Goal: Task Accomplishment & Management: Use online tool/utility

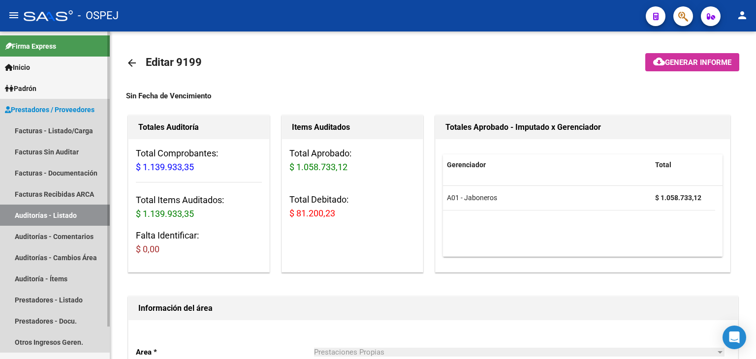
click at [47, 215] on link "Auditorías - Listado" at bounding box center [55, 215] width 110 height 21
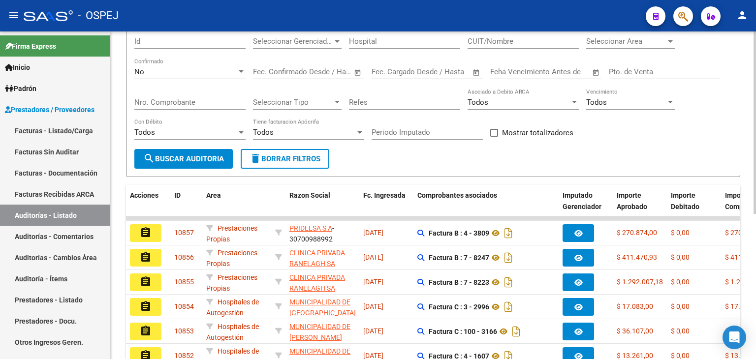
scroll to position [98, 0]
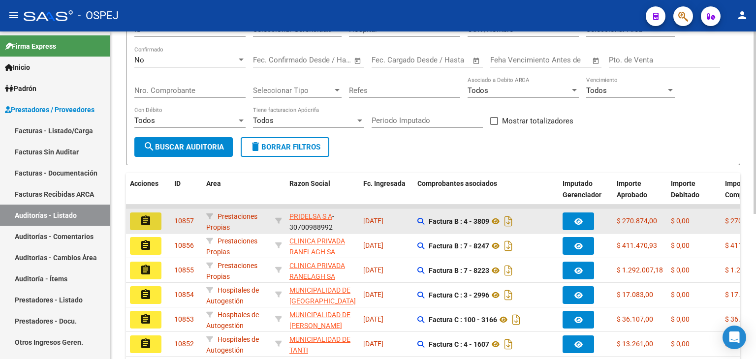
click at [151, 219] on mat-icon "assignment" at bounding box center [146, 221] width 12 height 12
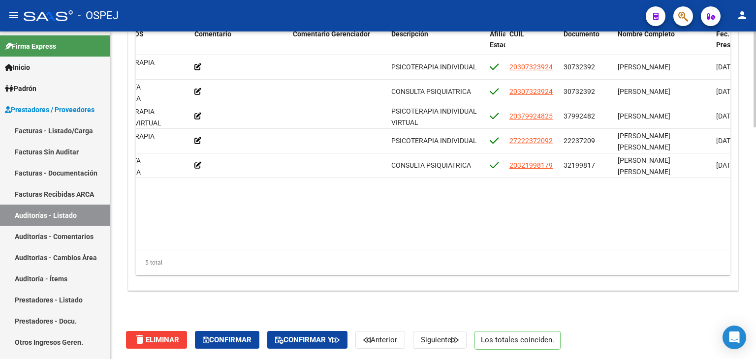
scroll to position [792, 0]
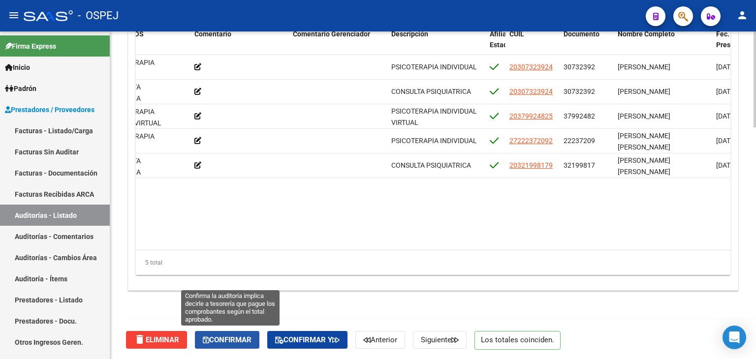
click at [240, 340] on span "Confirmar" at bounding box center [227, 340] width 49 height 9
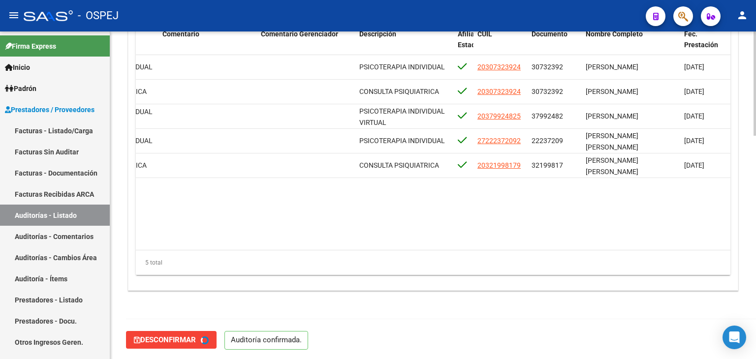
type input "202510"
drag, startPoint x: 73, startPoint y: 224, endPoint x: 76, endPoint y: 229, distance: 5.3
click at [73, 225] on link "Auditorías - Listado" at bounding box center [55, 215] width 110 height 21
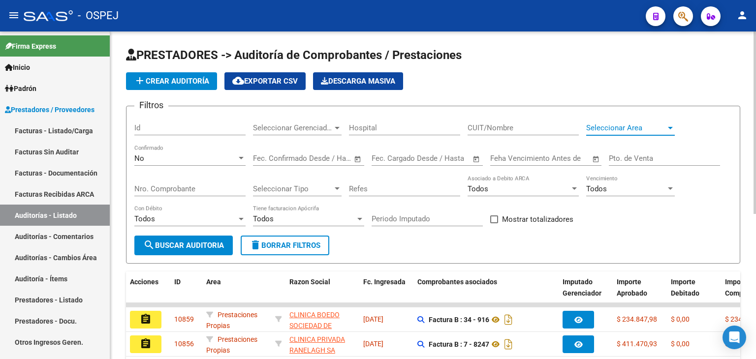
click at [656, 129] on span "Seleccionar Area" at bounding box center [626, 128] width 80 height 9
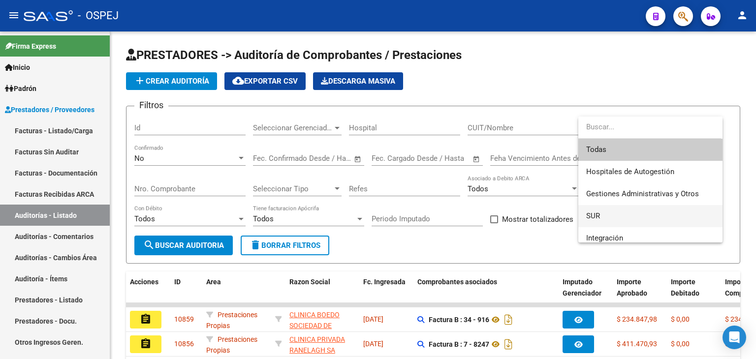
scroll to position [49, 0]
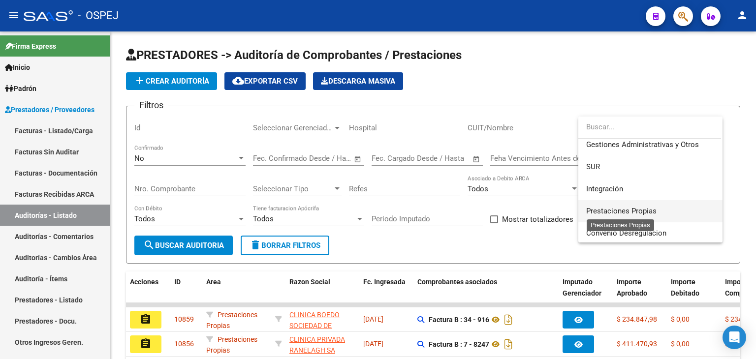
click at [650, 210] on span "Prestaciones Propias" at bounding box center [621, 211] width 70 height 9
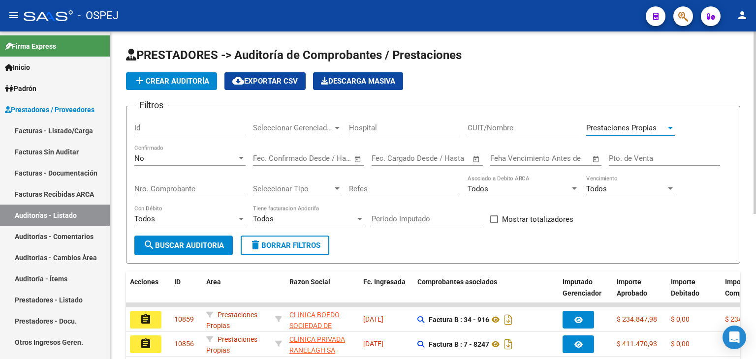
click at [209, 245] on span "search Buscar Auditoria" at bounding box center [183, 245] width 81 height 9
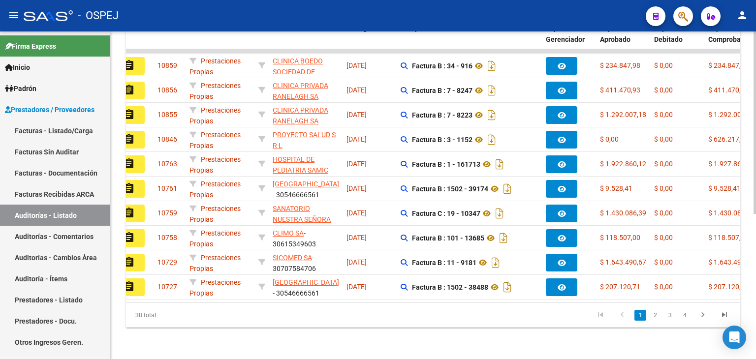
scroll to position [0, 0]
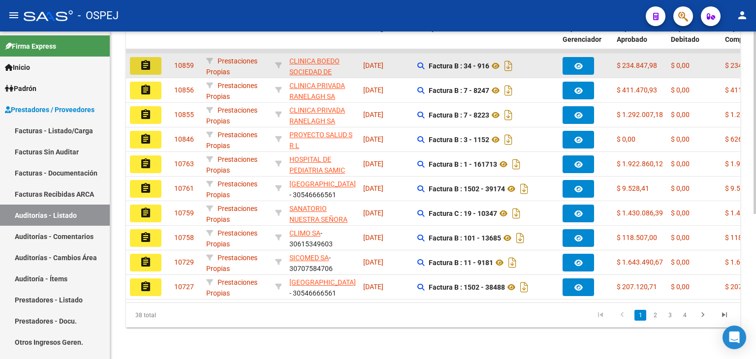
click at [148, 60] on mat-icon "assignment" at bounding box center [146, 66] width 12 height 12
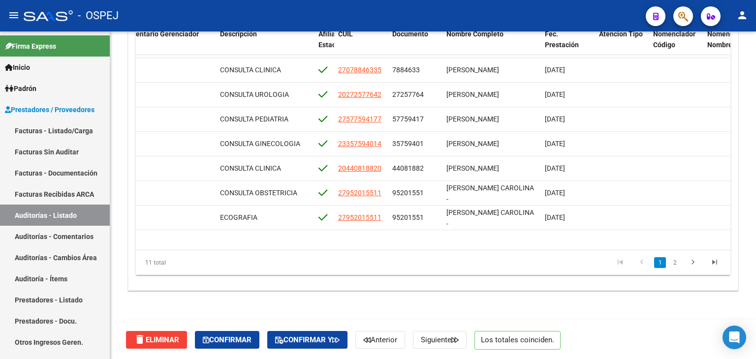
scroll to position [0, 562]
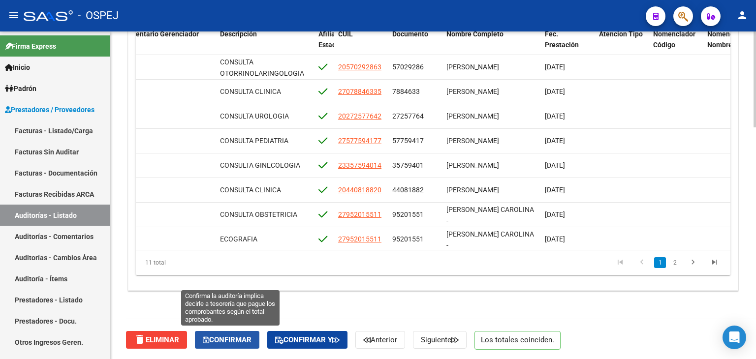
click at [228, 346] on button "Confirmar" at bounding box center [227, 340] width 64 height 18
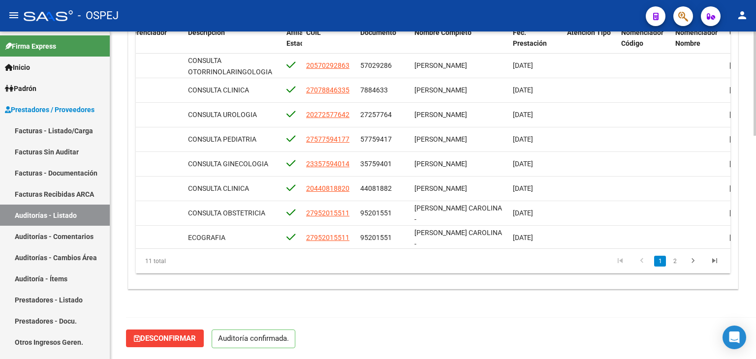
scroll to position [704, 0]
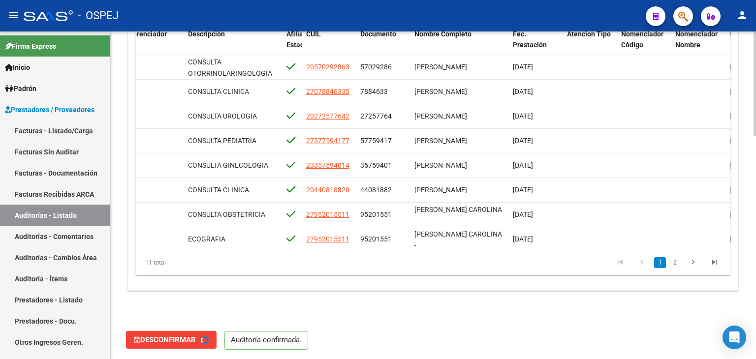
type input "202510"
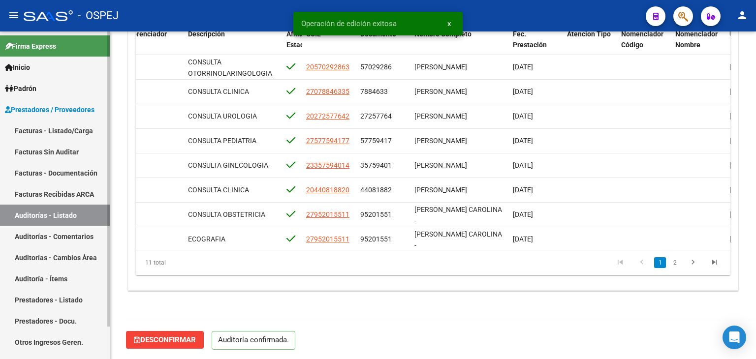
click at [91, 215] on link "Auditorías - Listado" at bounding box center [55, 215] width 110 height 21
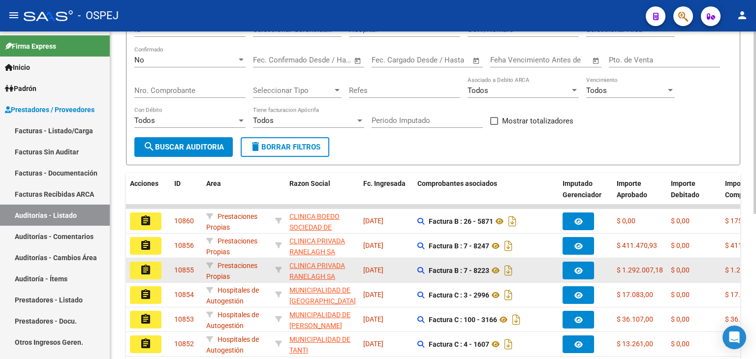
scroll to position [1, 0]
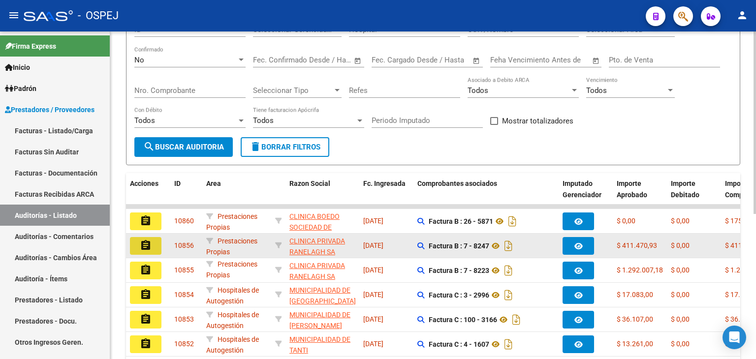
click at [140, 249] on mat-icon "assignment" at bounding box center [146, 246] width 12 height 12
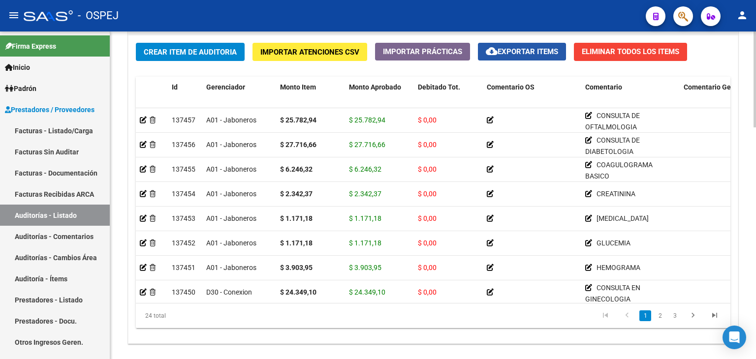
click at [523, 49] on span "cloud_download Exportar Items" at bounding box center [522, 51] width 72 height 9
